Goal: Transaction & Acquisition: Purchase product/service

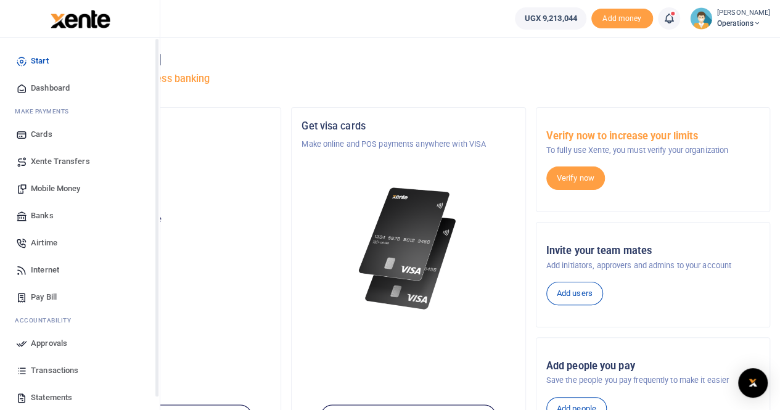
click at [31, 87] on span "Dashboard" at bounding box center [50, 88] width 39 height 12
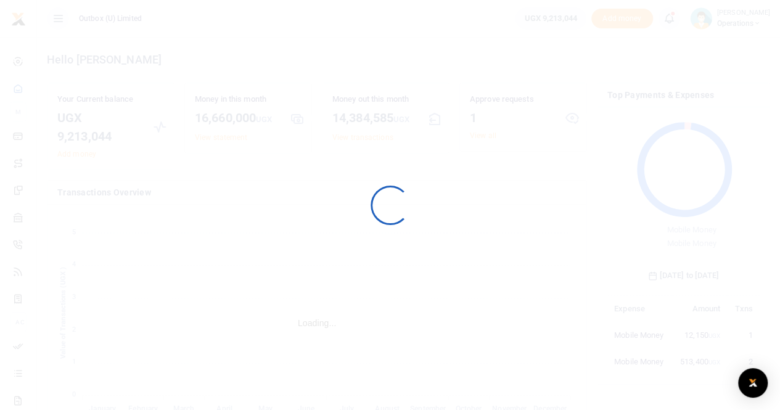
scroll to position [163, 143]
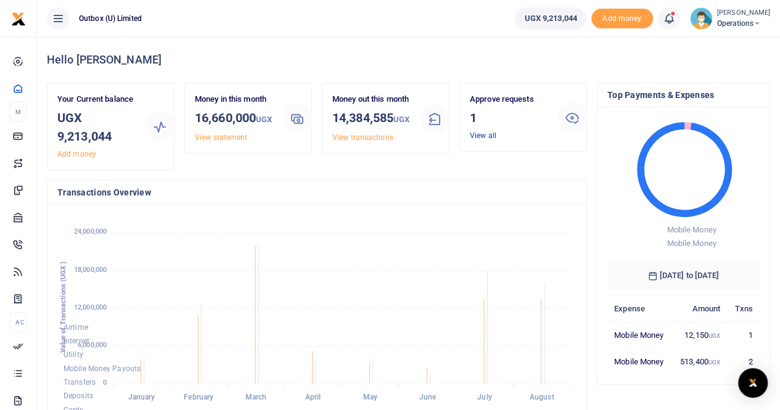
click at [481, 136] on link "View all" at bounding box center [483, 135] width 27 height 9
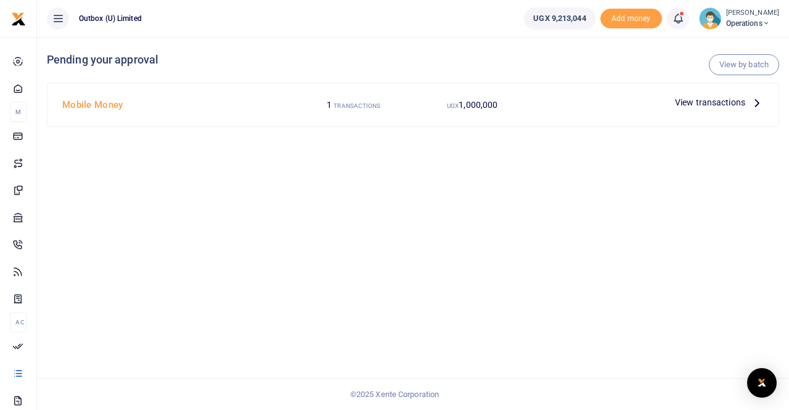
click at [695, 102] on span "View transactions" at bounding box center [710, 103] width 70 height 14
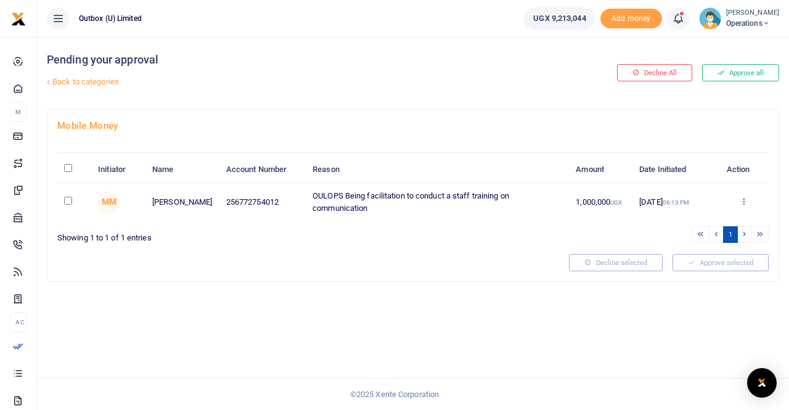
click at [68, 199] on input "checkbox" at bounding box center [68, 201] width 8 height 8
checkbox input "true"
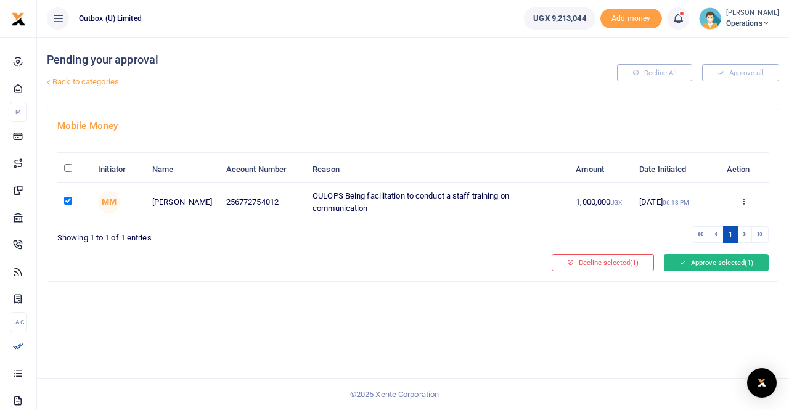
click at [719, 260] on button "Approve selected (1)" at bounding box center [716, 262] width 105 height 17
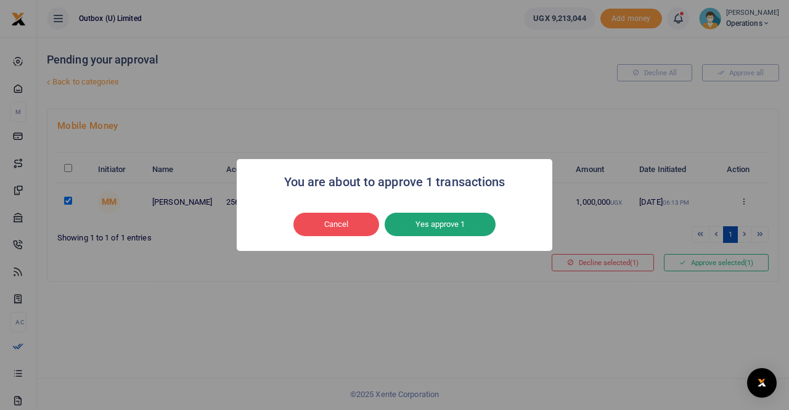
click at [433, 233] on button "Yes approve 1" at bounding box center [440, 224] width 111 height 23
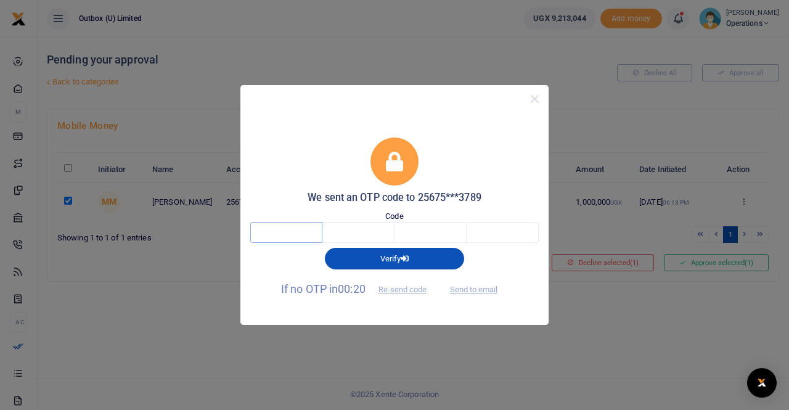
click at [282, 227] on input "text" at bounding box center [286, 232] width 72 height 21
type input "1"
type input "6"
type input "5"
type input "4"
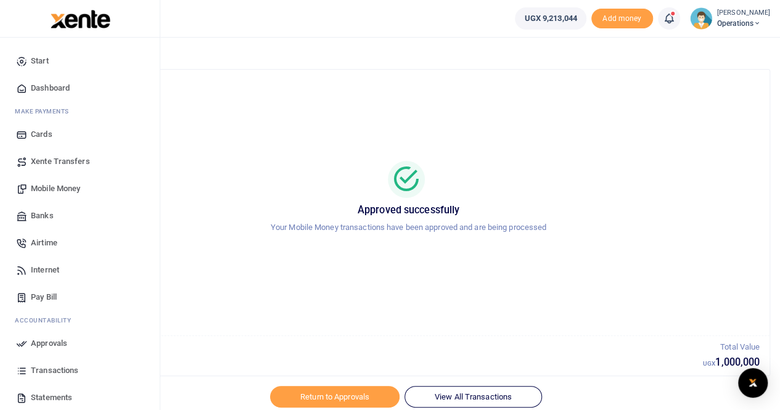
click at [44, 187] on span "Mobile Money" at bounding box center [55, 188] width 49 height 12
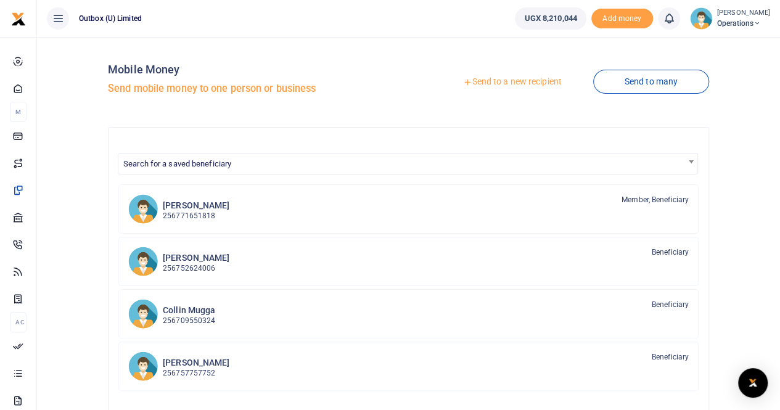
click at [539, 81] on link "Send to a new recipient" at bounding box center [512, 82] width 161 height 22
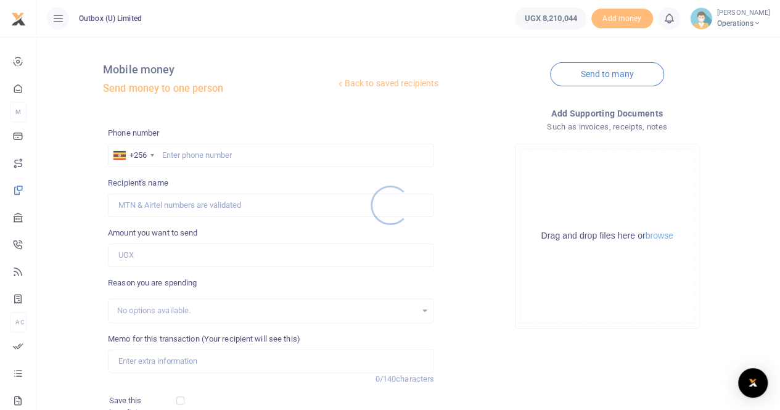
click at [198, 153] on div at bounding box center [390, 205] width 780 height 410
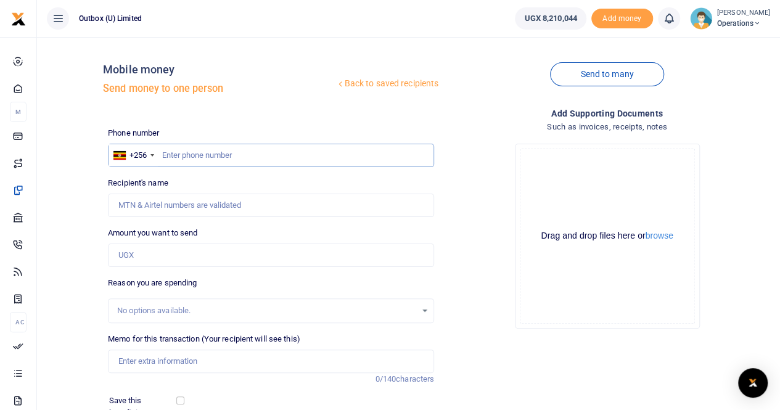
click at [201, 155] on input "text" at bounding box center [271, 155] width 326 height 23
click at [268, 155] on input "772518" at bounding box center [271, 155] width 326 height 23
type input "772518675"
type input "[PERSON_NAME]"
type input "772518675"
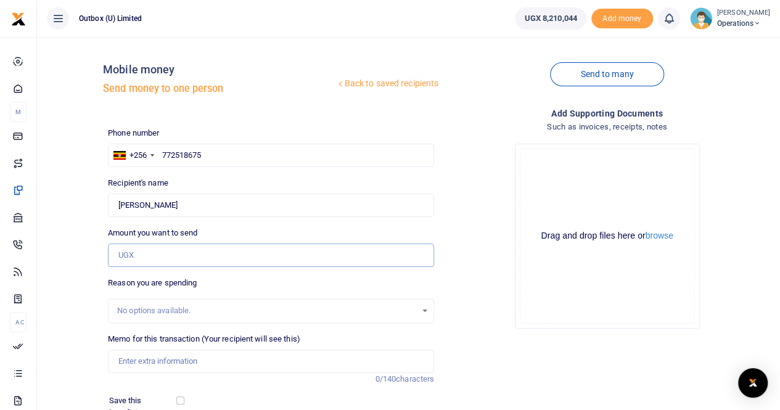
click at [140, 259] on input "Amount you want to send" at bounding box center [271, 254] width 326 height 23
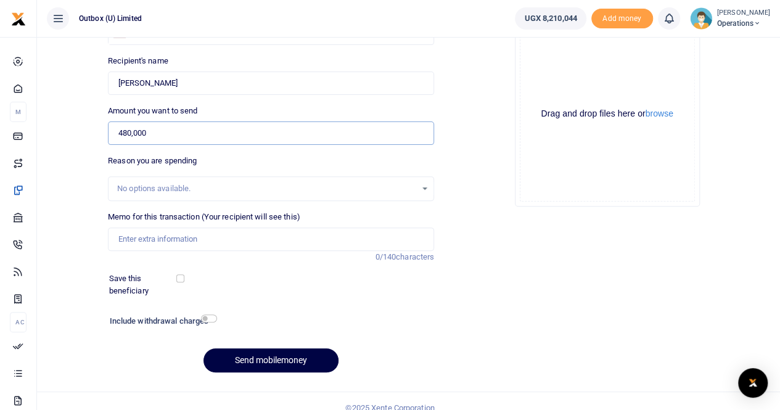
scroll to position [123, 0]
type input "480,000"
click at [209, 316] on input "checkbox" at bounding box center [209, 317] width 16 height 8
checkbox input "true"
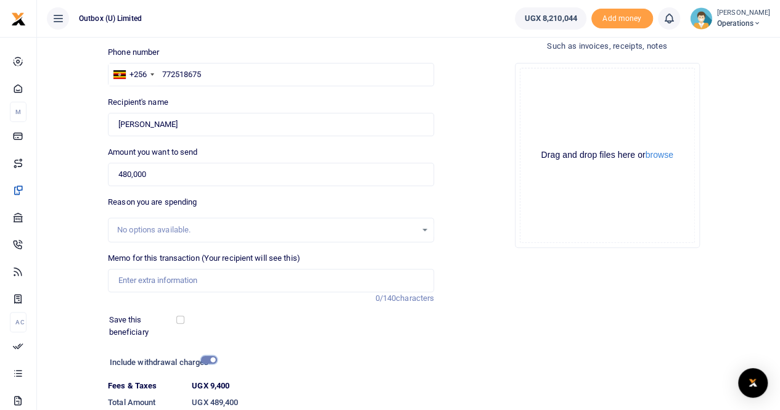
scroll to position [62, 0]
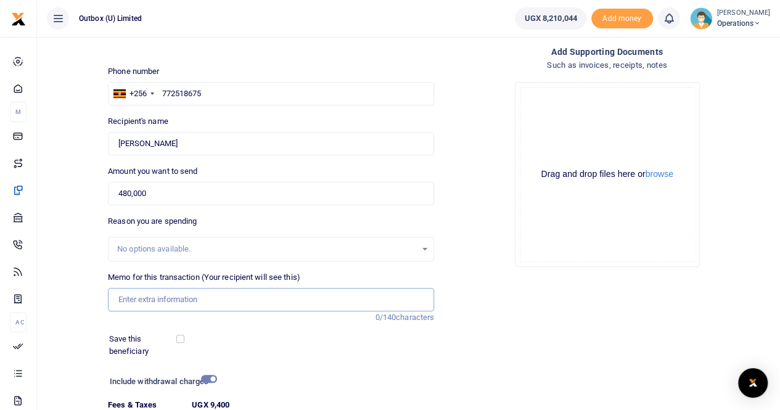
click at [137, 304] on input "Memo for this transaction (Your recipient will see this)" at bounding box center [271, 299] width 326 height 23
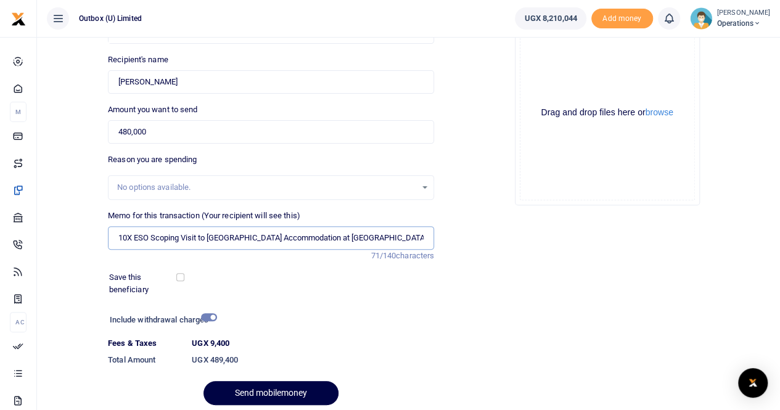
scroll to position [169, 0]
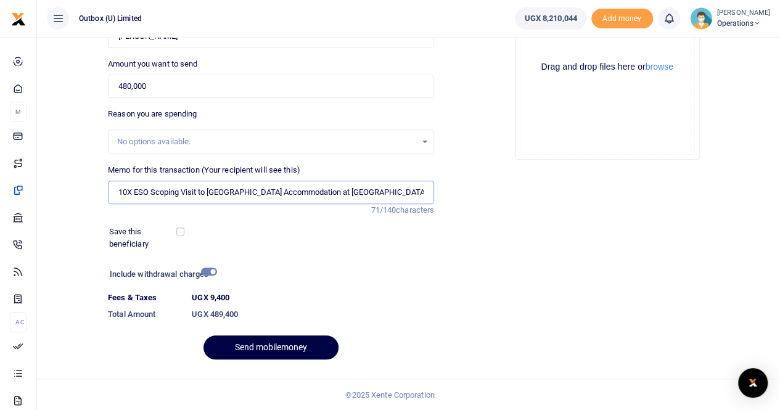
type input "10X ESO Scoping Visit to [GEOGRAPHIC_DATA] Accommodation at [GEOGRAPHIC_DATA] a…"
click at [207, 269] on input "checkbox" at bounding box center [209, 272] width 16 height 8
checkbox input "false"
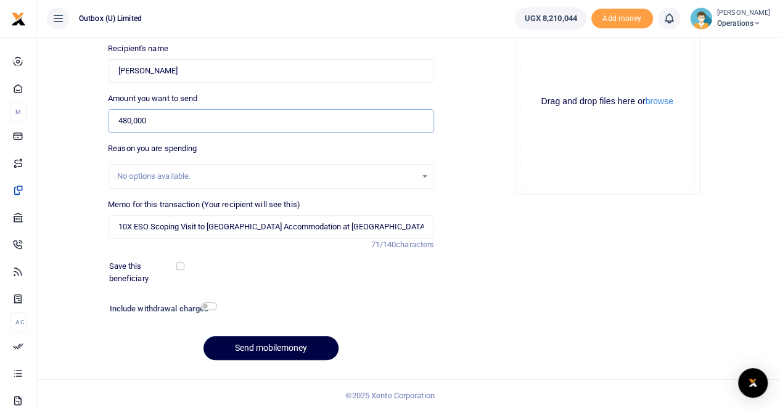
click at [129, 120] on input "480,000" at bounding box center [271, 120] width 326 height 23
type input "481,000"
click at [258, 348] on button "Send mobilemoney" at bounding box center [270, 348] width 135 height 24
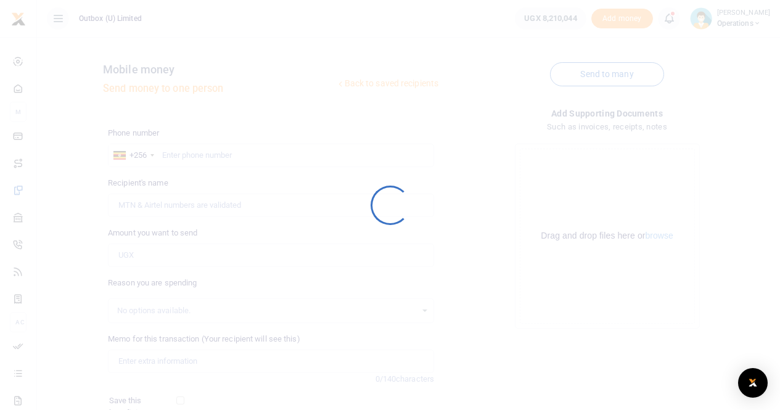
scroll to position [134, 0]
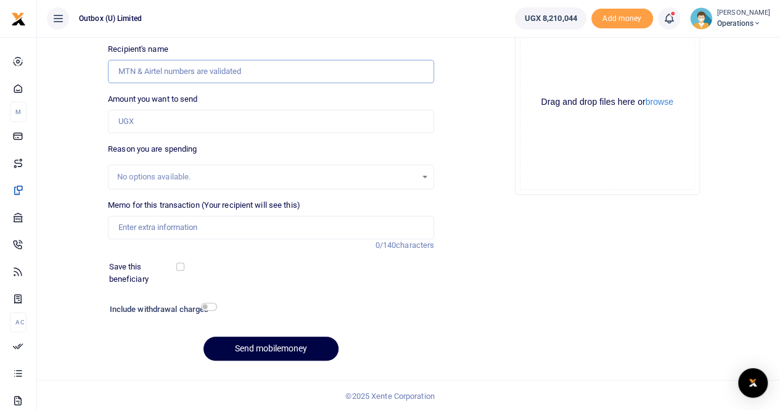
click at [179, 65] on input "Recipient's name" at bounding box center [271, 71] width 326 height 23
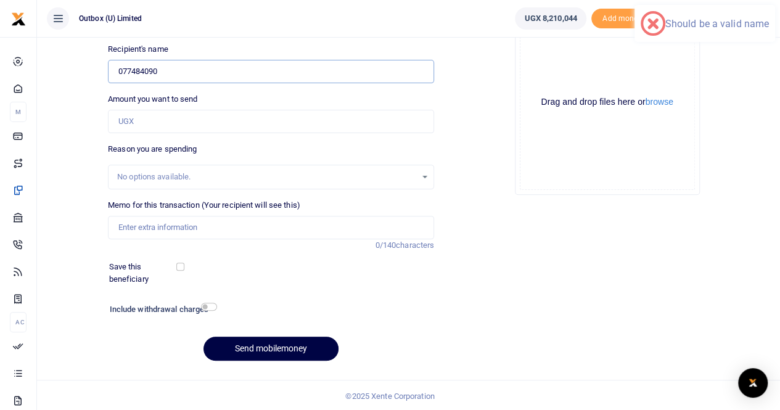
type input "0774840901"
drag, startPoint x: 112, startPoint y: 73, endPoint x: 101, endPoint y: 73, distance: 11.1
click at [101, 73] on div "Back to saved recipients Mobile money Send money to one person Send to many Pho…" at bounding box center [408, 141] width 733 height 457
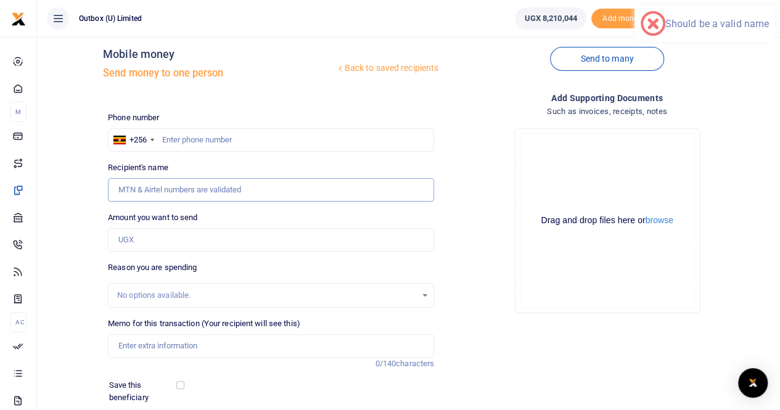
scroll to position [10, 0]
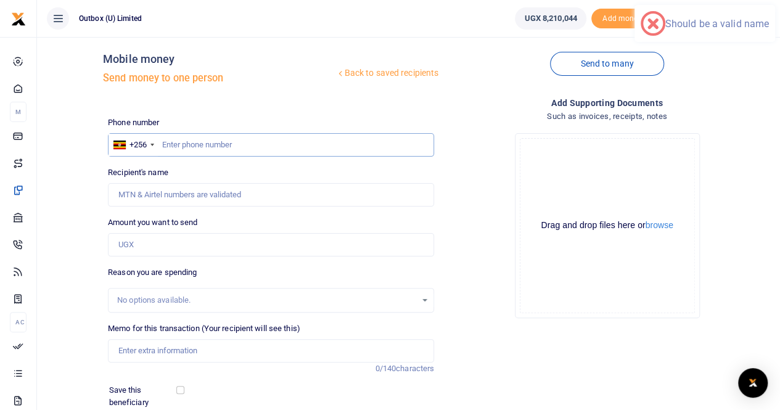
click at [187, 141] on input "text" at bounding box center [271, 144] width 326 height 23
paste input "0774840901"
click at [164, 141] on input "0774840901" at bounding box center [271, 144] width 326 height 23
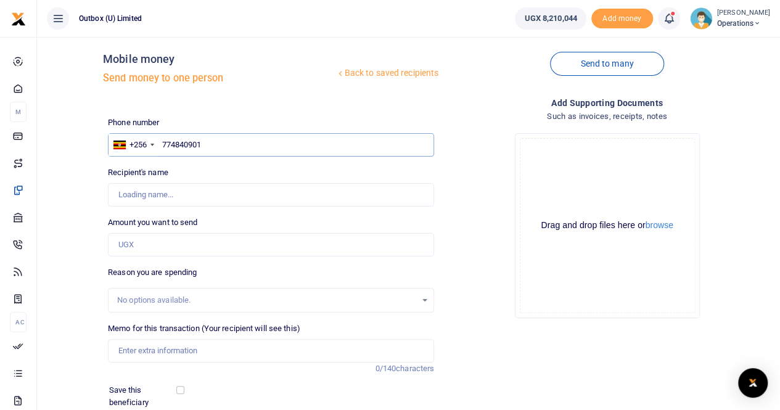
type input "774840901"
click at [176, 243] on input "Amount you want to send" at bounding box center [271, 244] width 326 height 23
type input "600,000"
